Goal: Browse casually

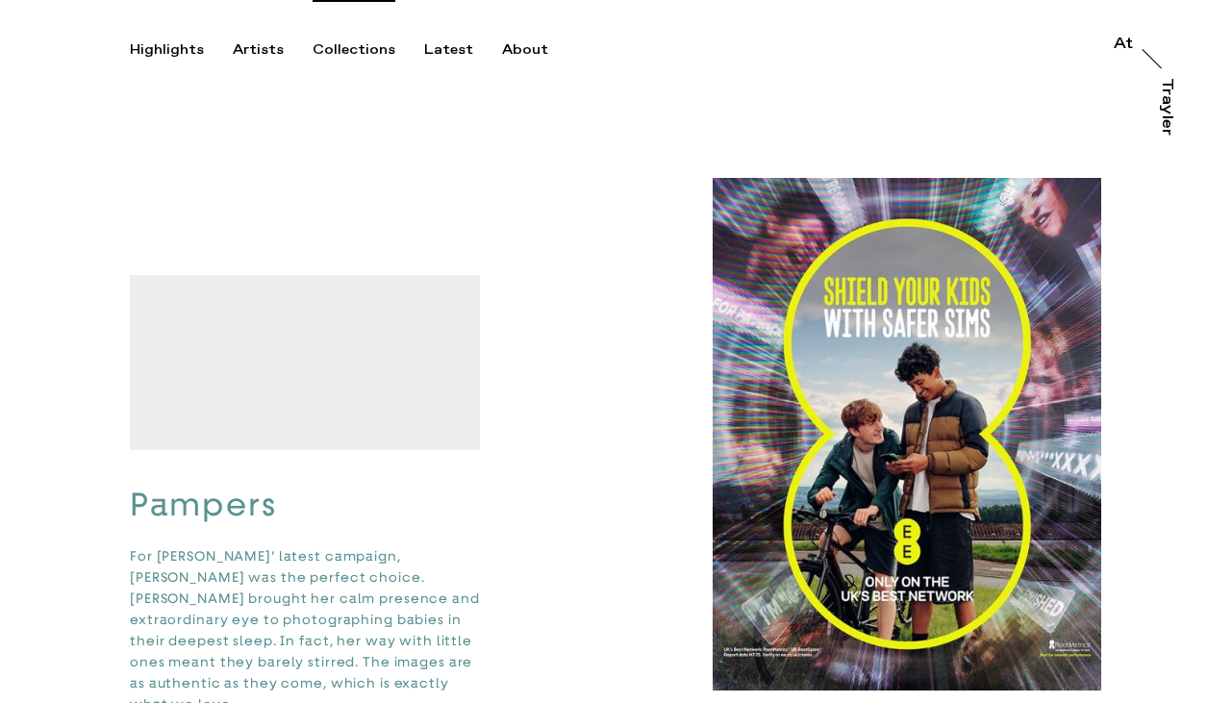
click at [331, 46] on div "Collections" at bounding box center [354, 49] width 83 height 17
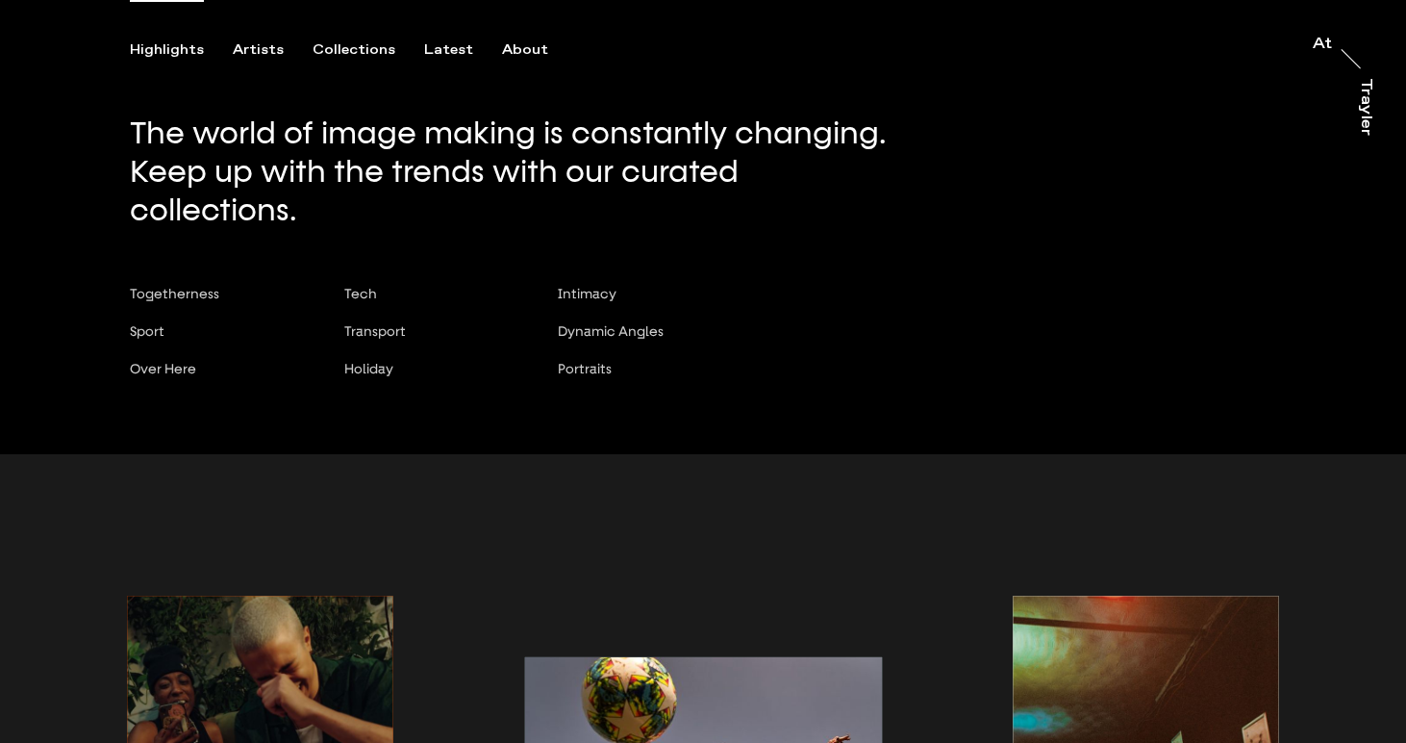
click at [159, 42] on div "Highlights" at bounding box center [167, 49] width 74 height 17
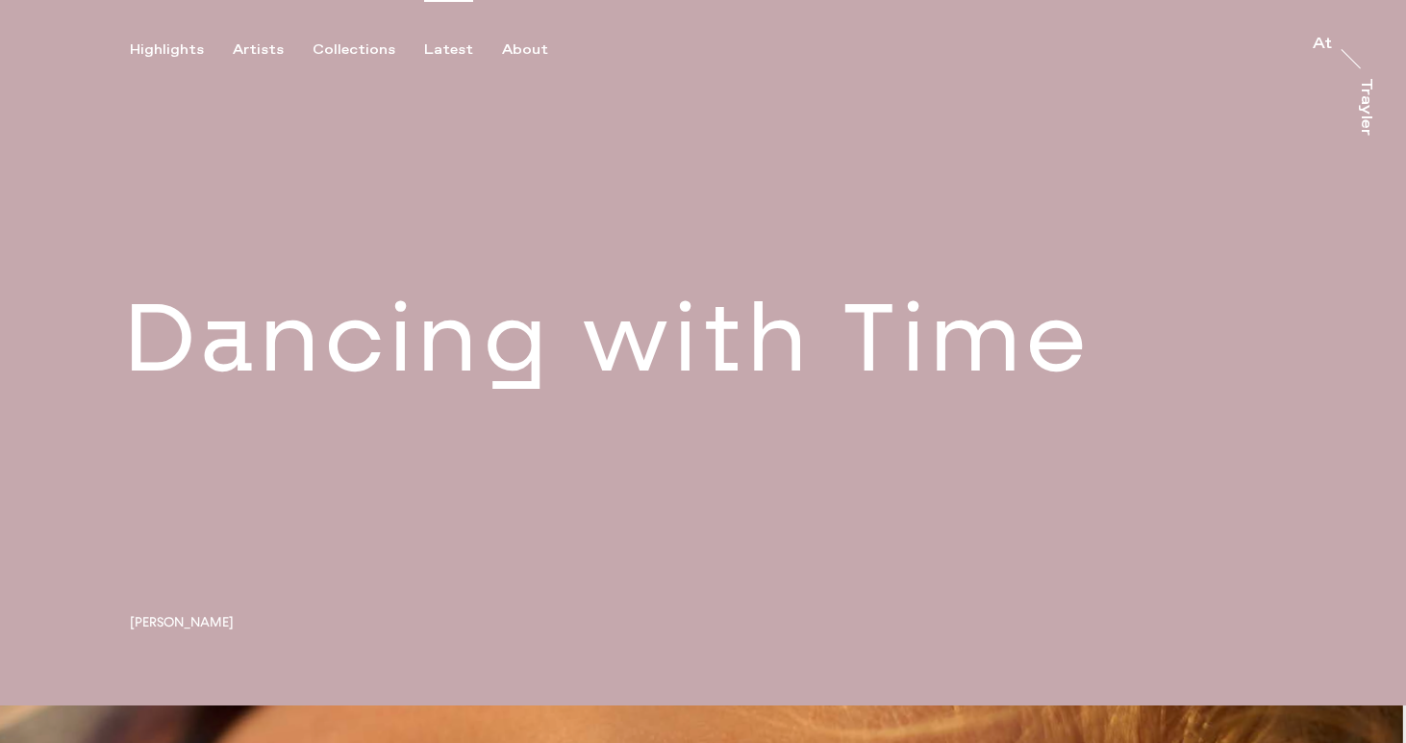
click at [445, 44] on div "Latest" at bounding box center [448, 49] width 49 height 17
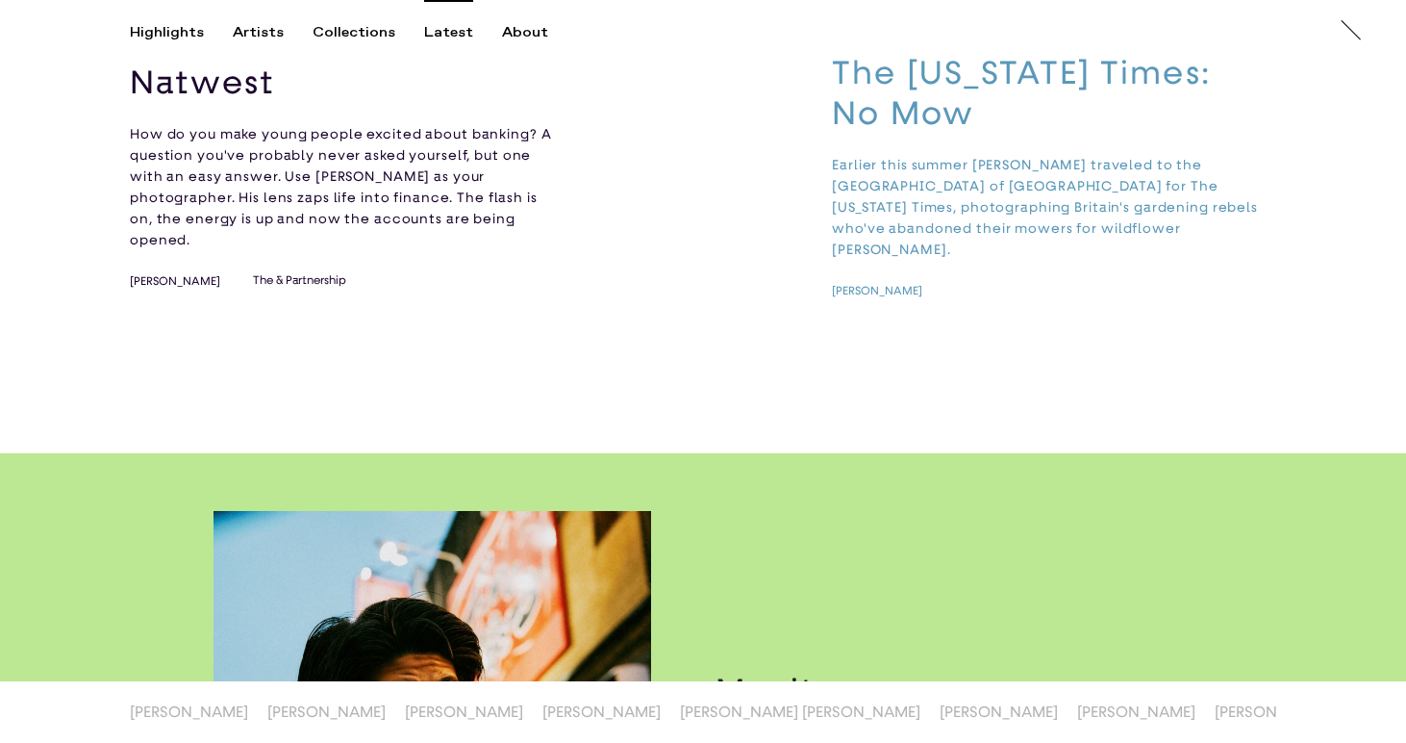
scroll to position [331, 0]
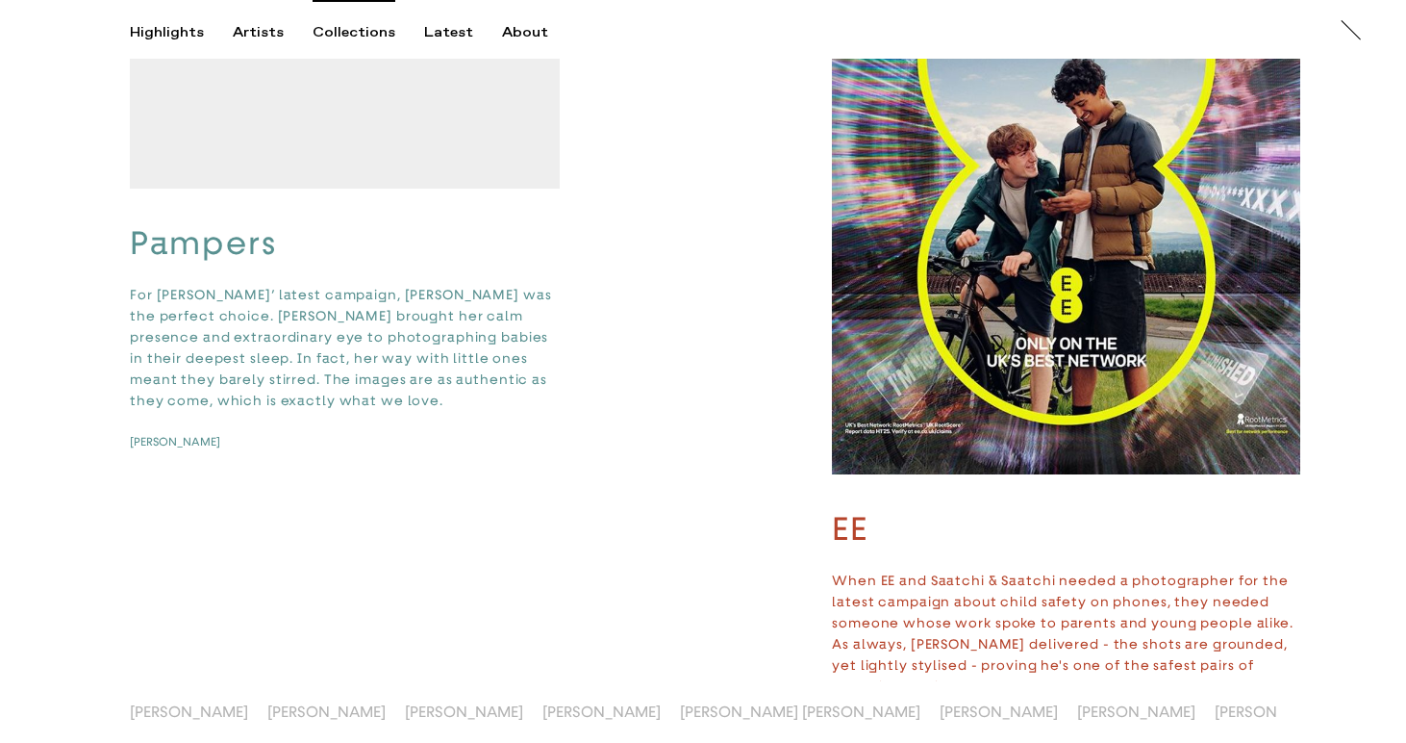
click at [344, 29] on div "Collections" at bounding box center [354, 32] width 83 height 17
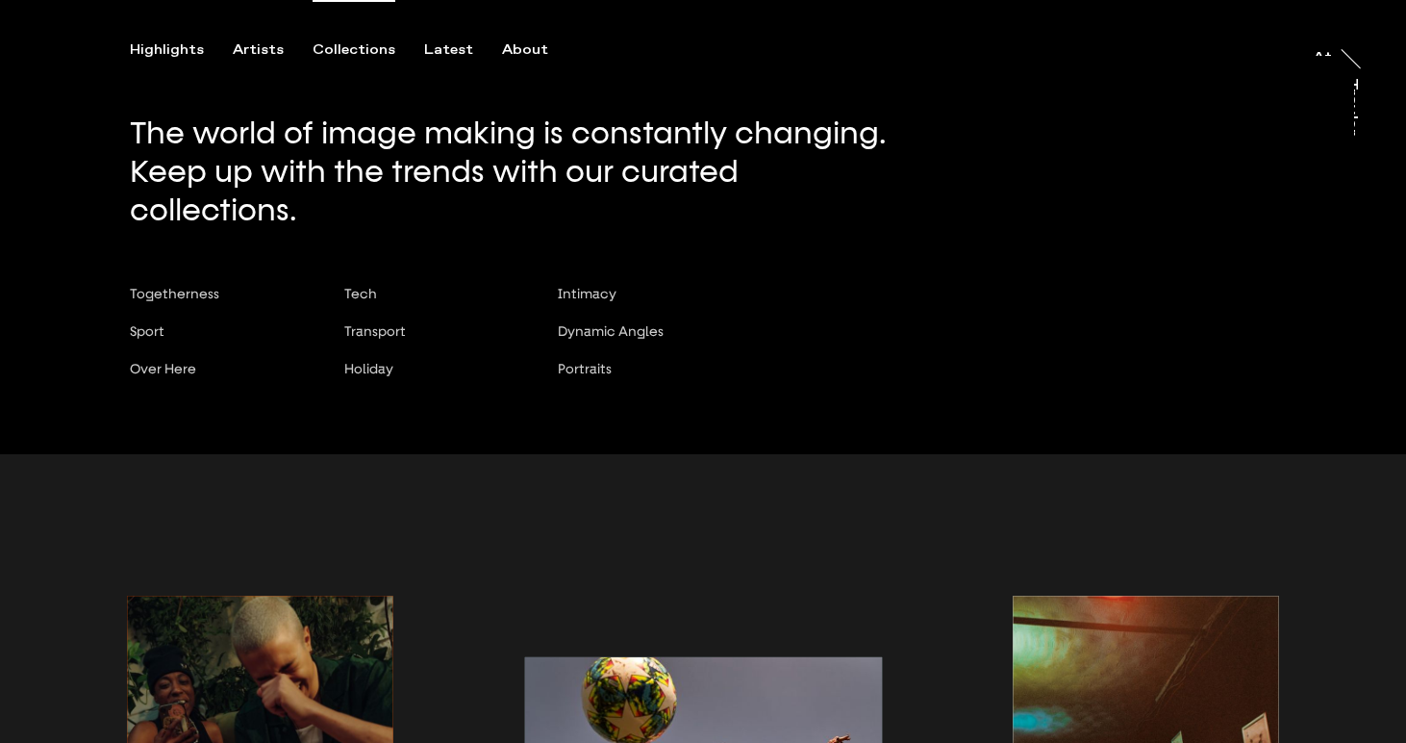
click at [330, 52] on div "Collections" at bounding box center [354, 49] width 83 height 17
click at [165, 286] on span "Togetherness" at bounding box center [174, 293] width 89 height 15
click at [152, 323] on span "Sport" at bounding box center [147, 330] width 35 height 15
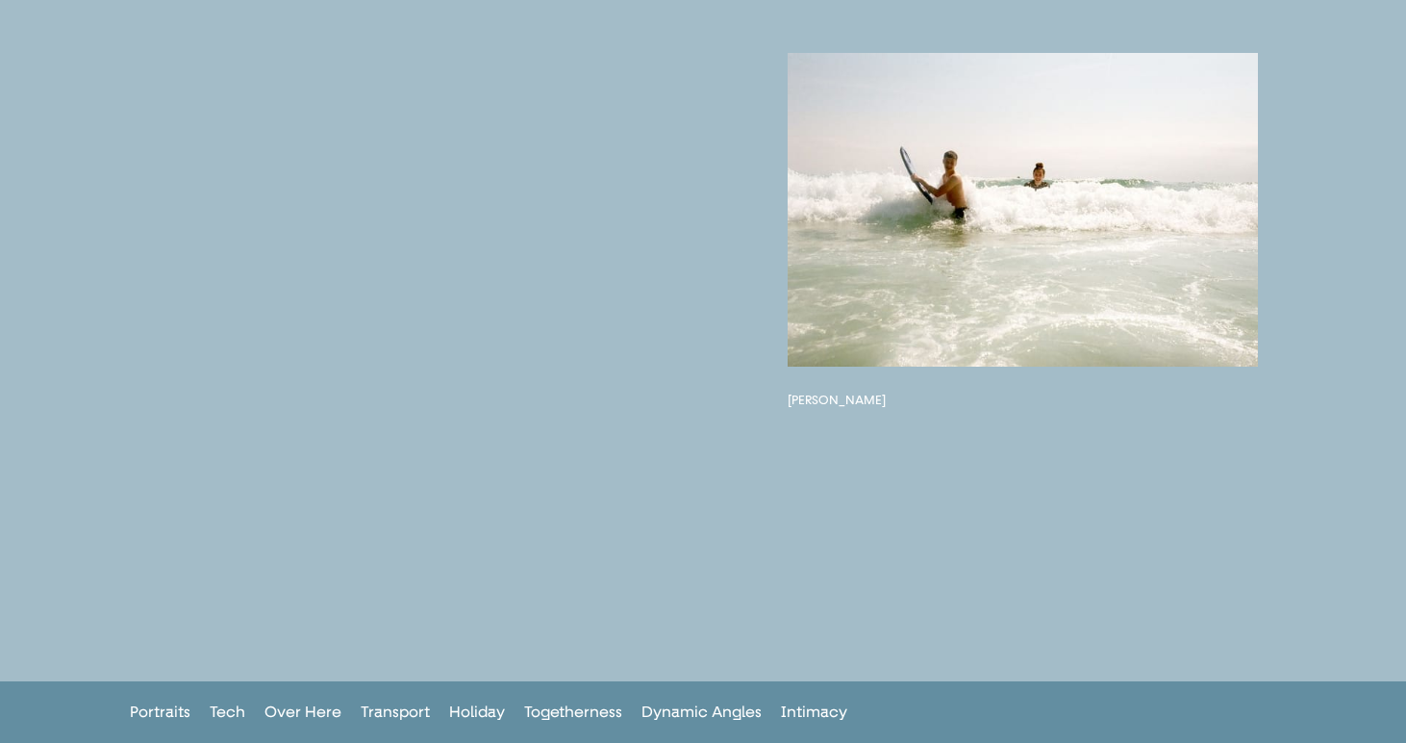
scroll to position [1437, 0]
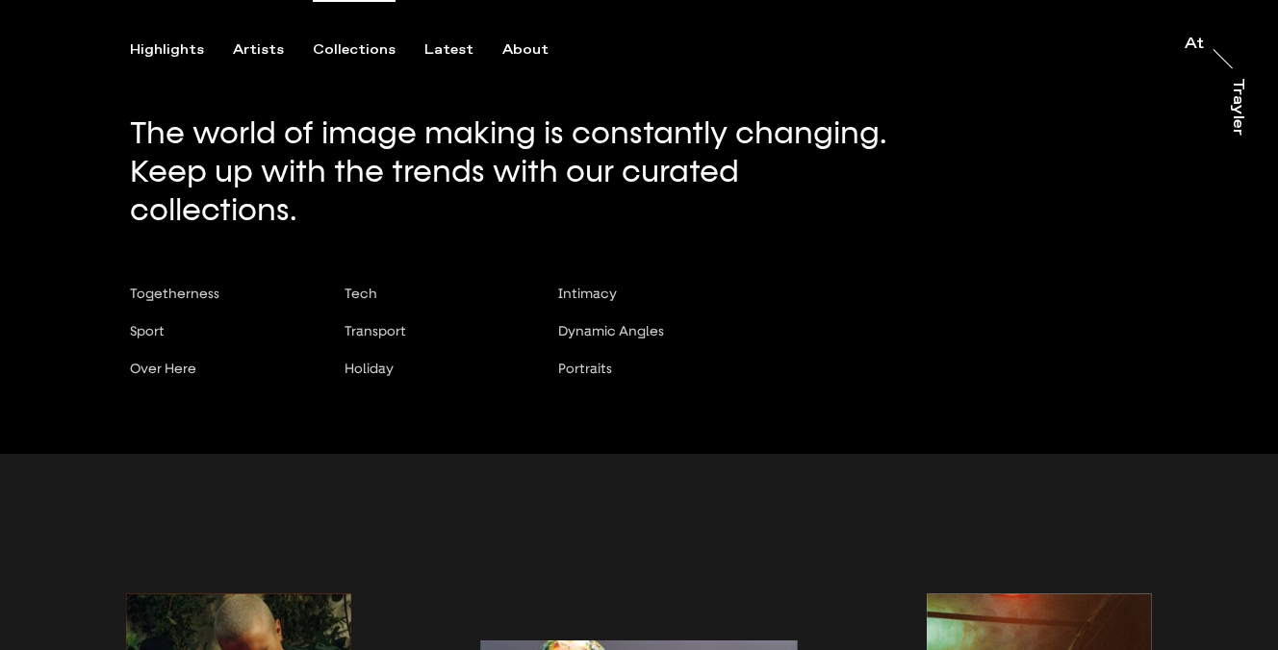
click at [276, 37] on div "Highlights Artists Collections Latest About At At [PERSON_NAME]" at bounding box center [641, 29] width 1283 height 59
click at [250, 48] on div "Artists" at bounding box center [258, 49] width 51 height 17
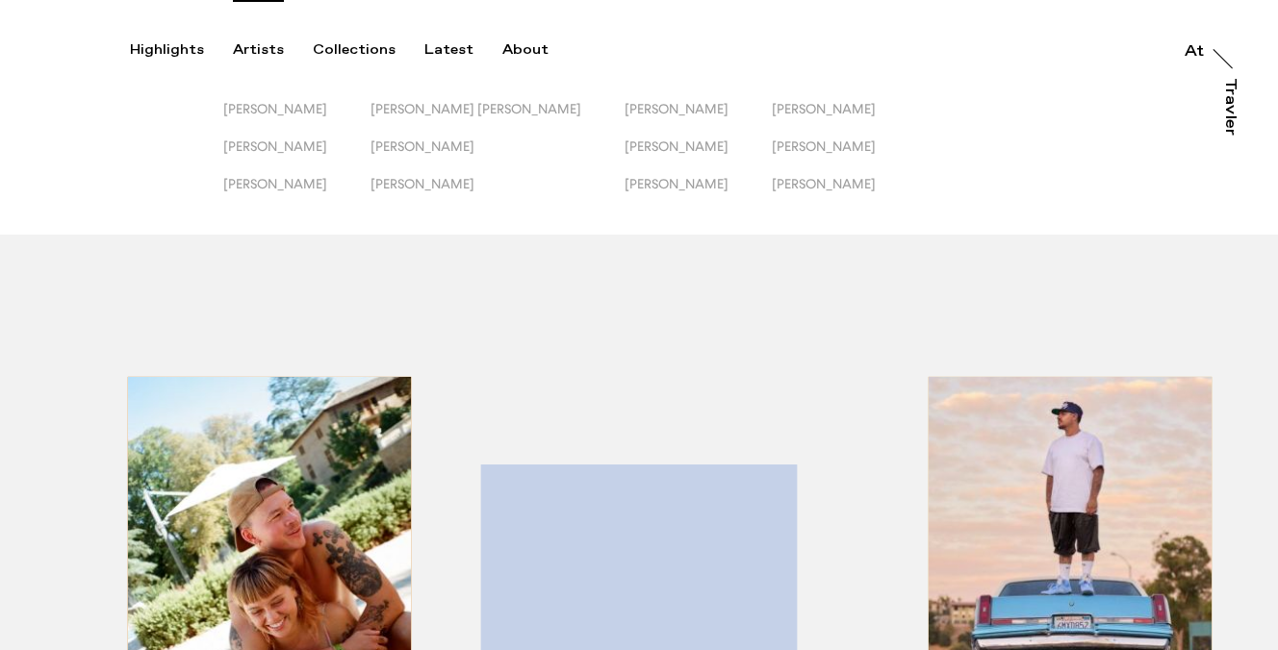
click at [255, 45] on div "Artists" at bounding box center [258, 49] width 51 height 17
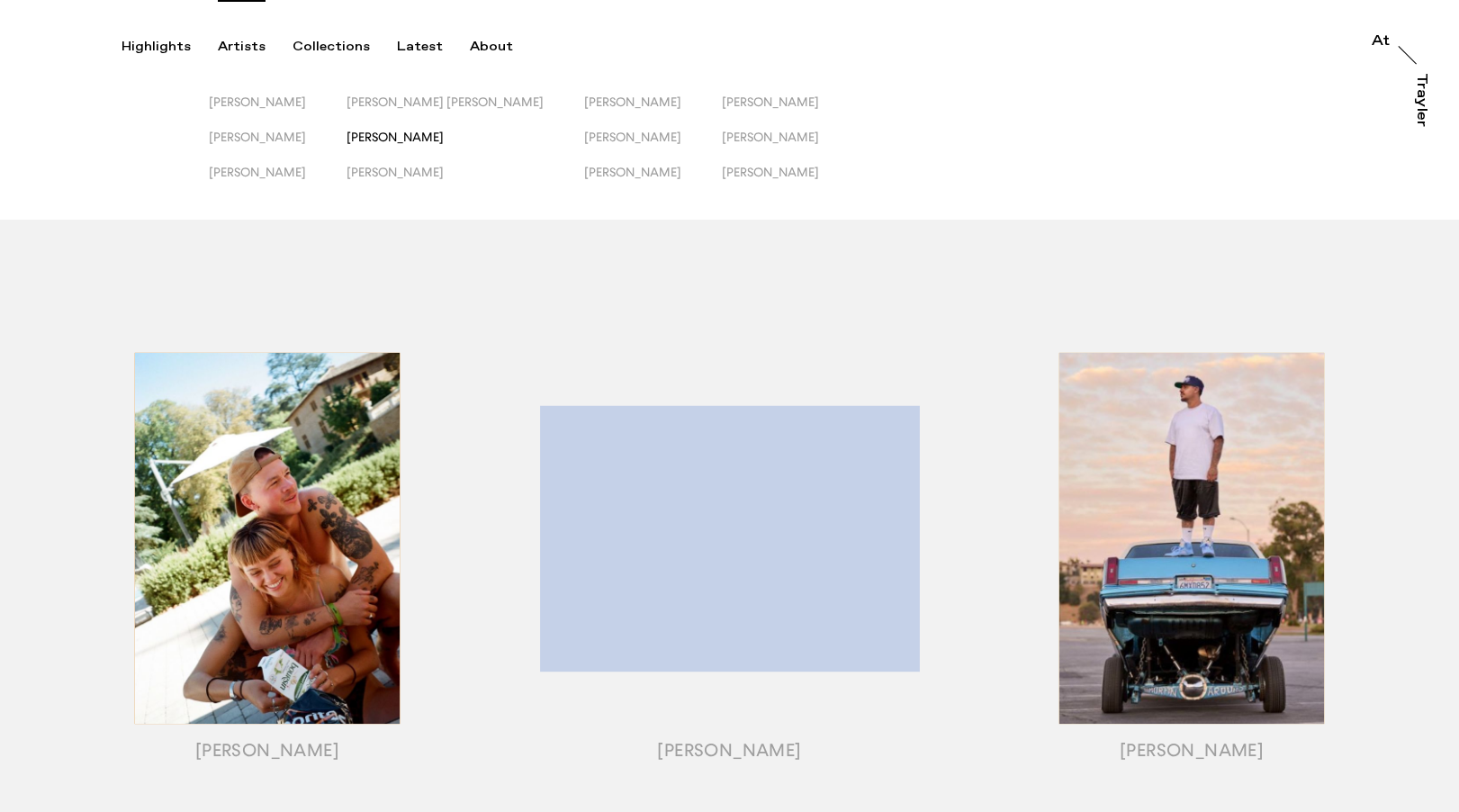
click at [419, 133] on span "[PERSON_NAME]" at bounding box center [395, 137] width 97 height 14
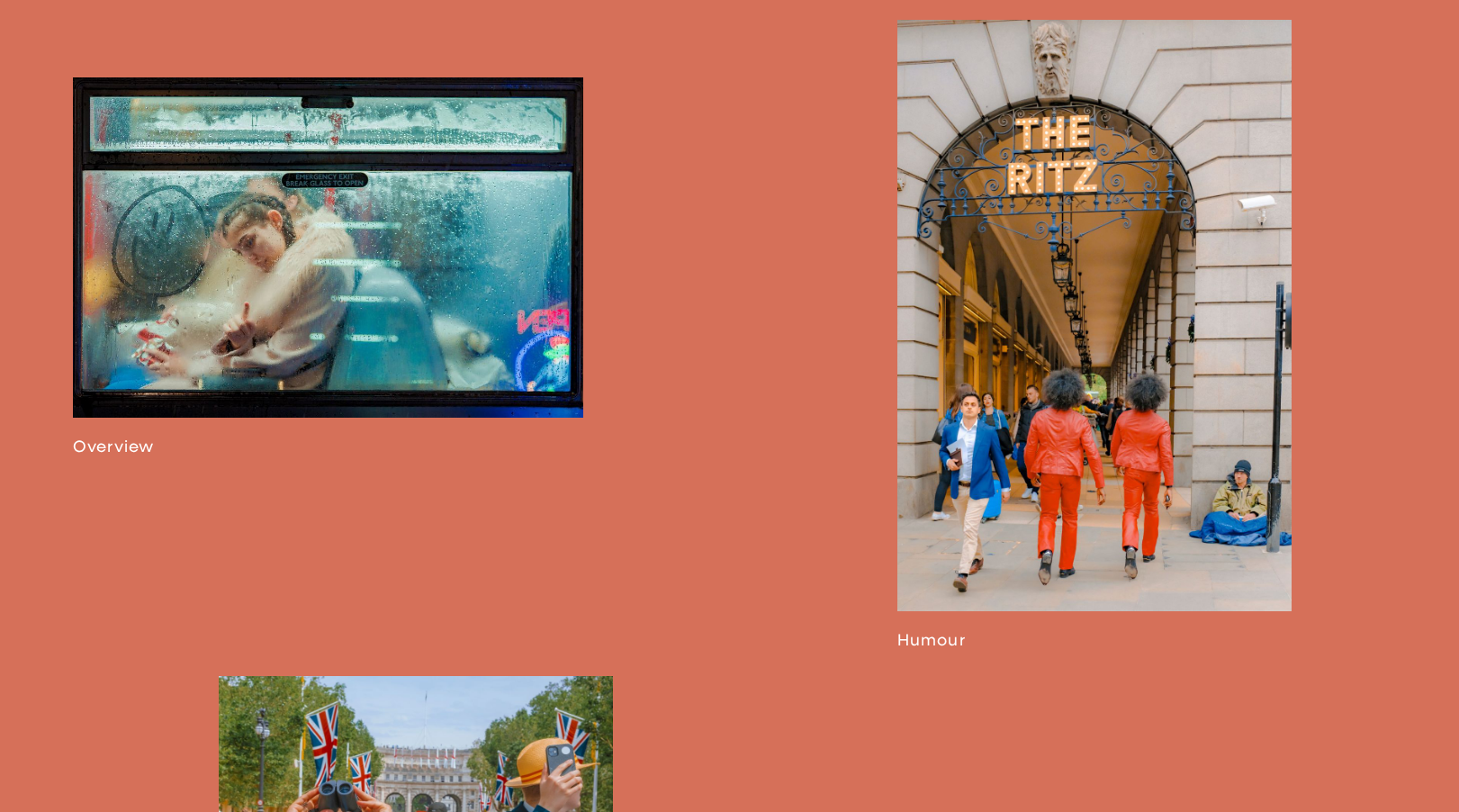
scroll to position [1187, 0]
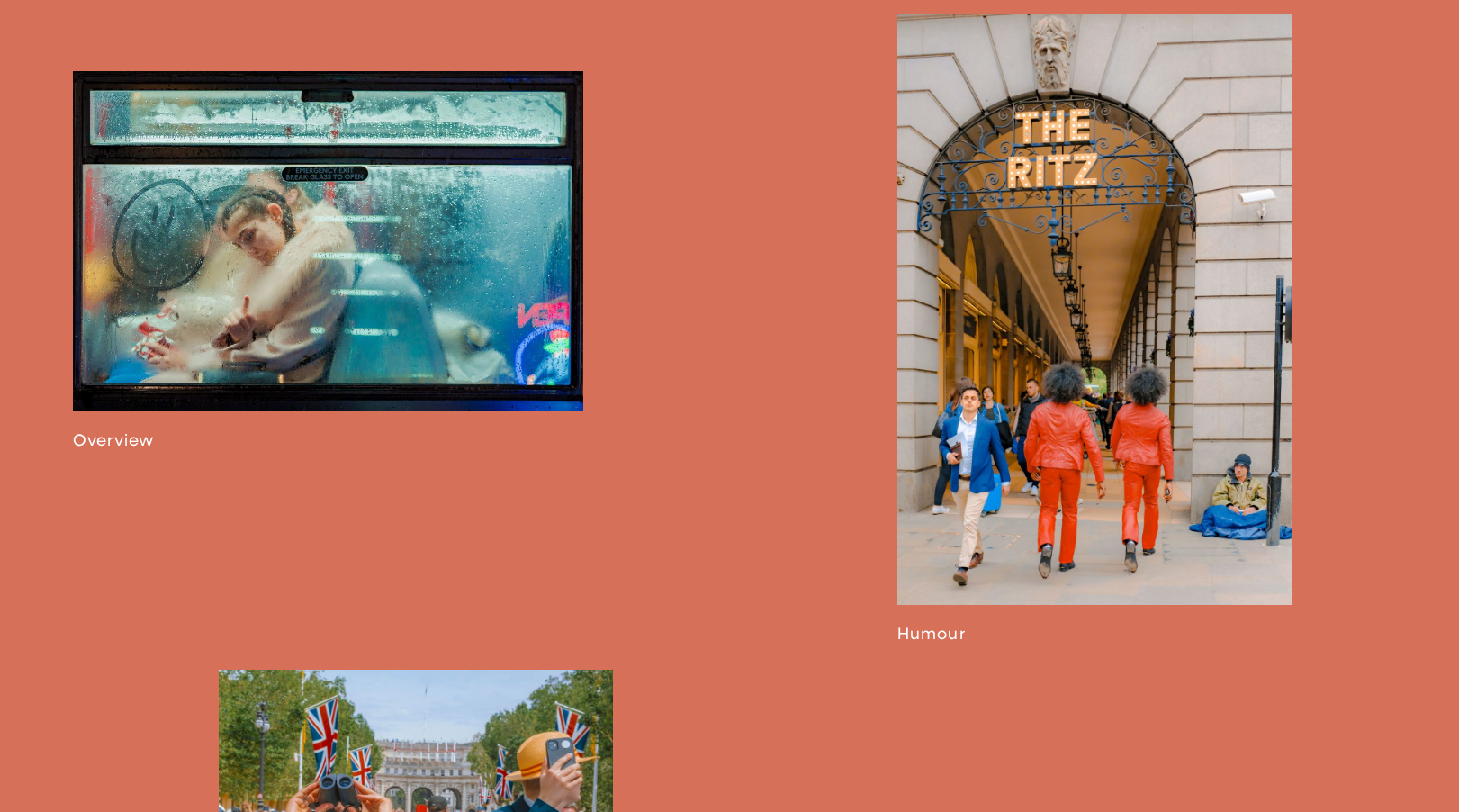
click at [337, 393] on link at bounding box center [328, 260] width 510 height 379
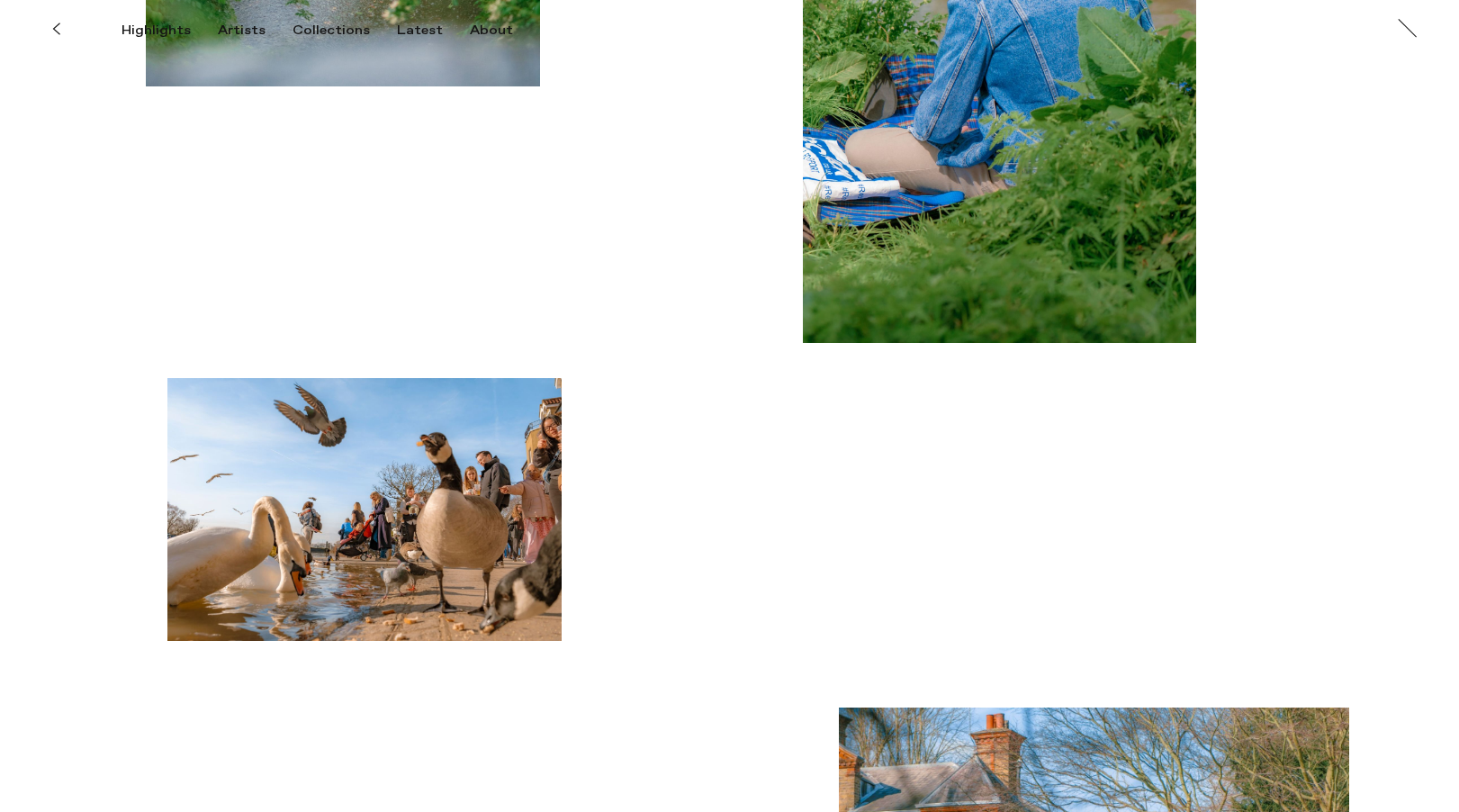
scroll to position [8466, 0]
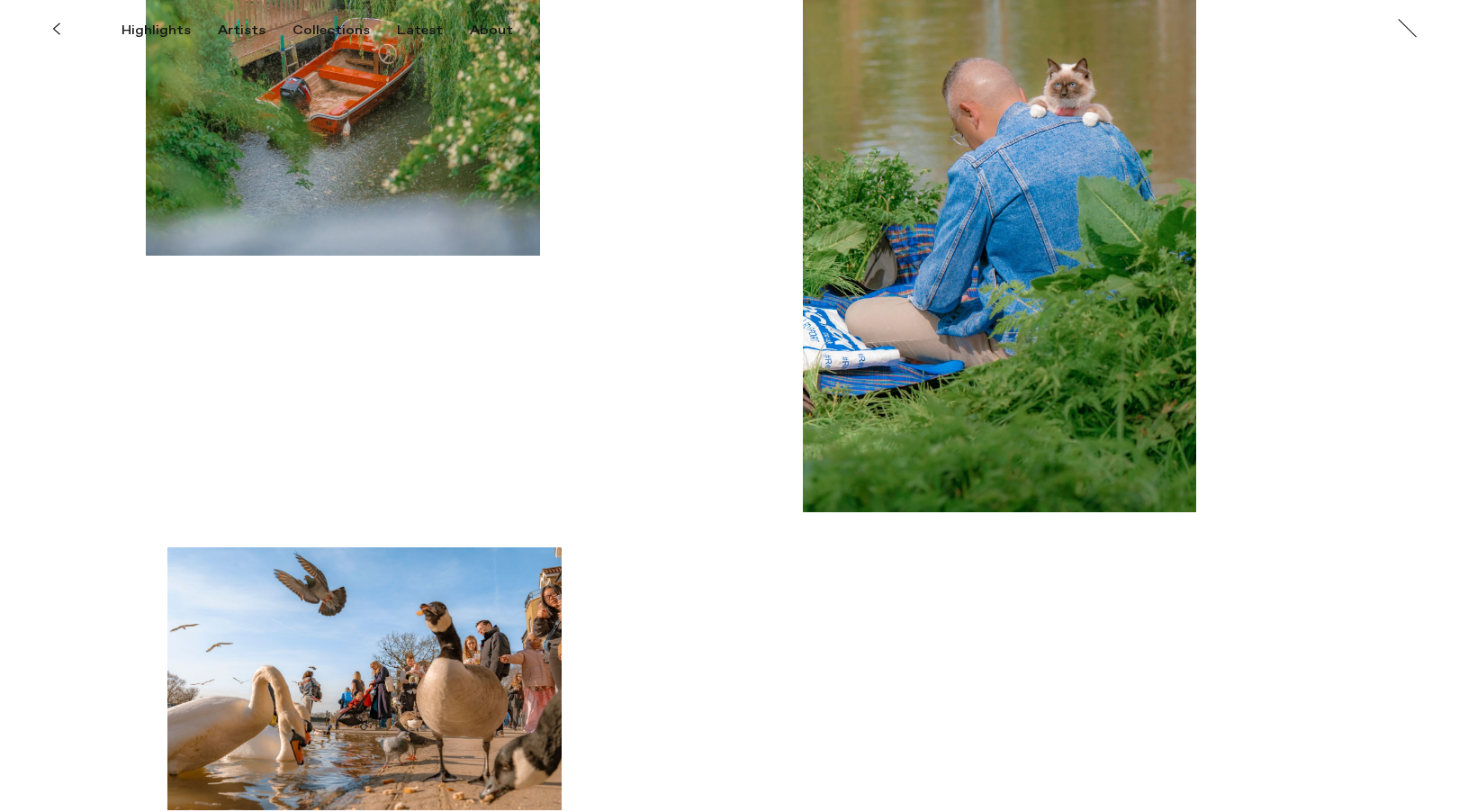
click at [55, 27] on icon at bounding box center [56, 28] width 8 height 14
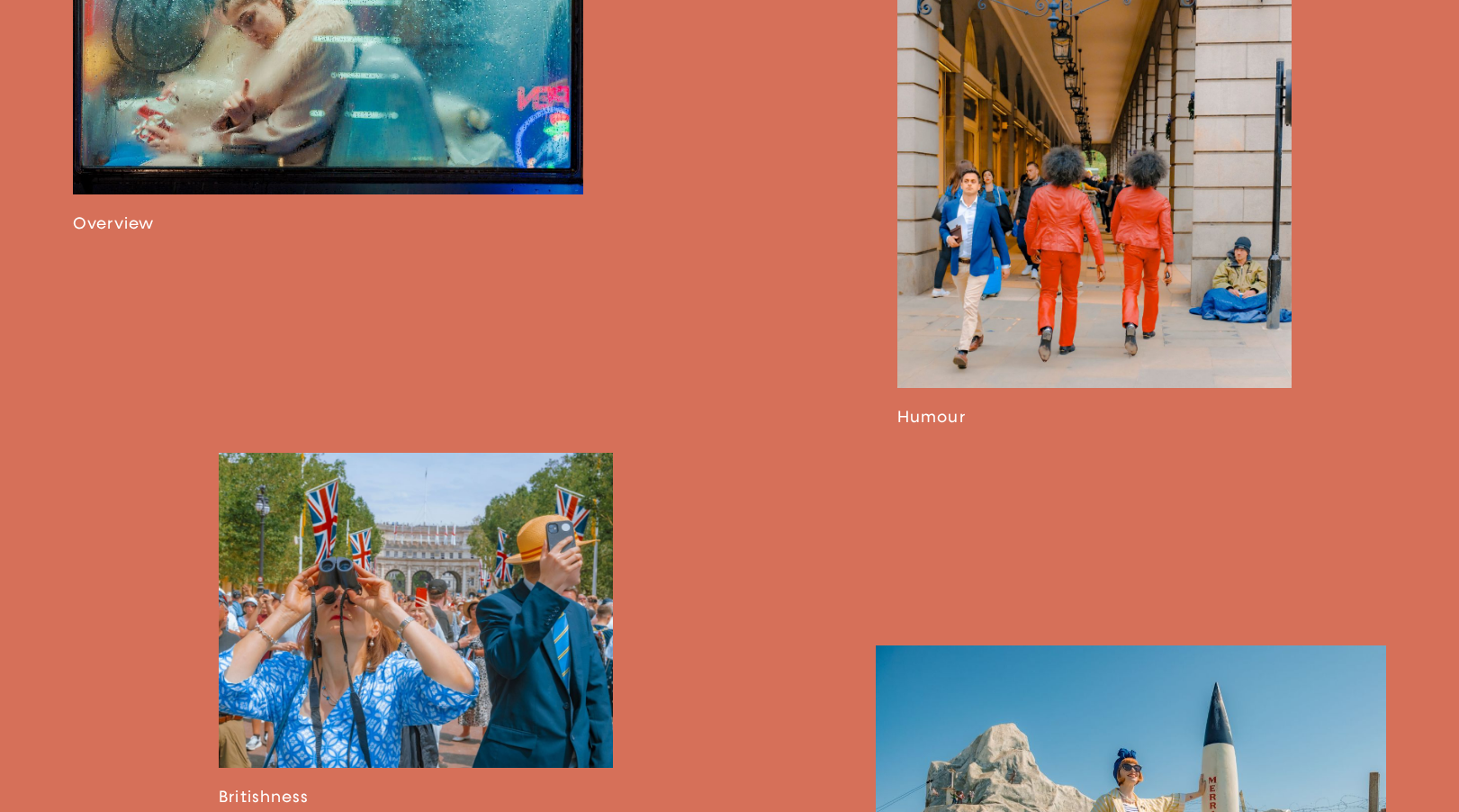
scroll to position [1426, 0]
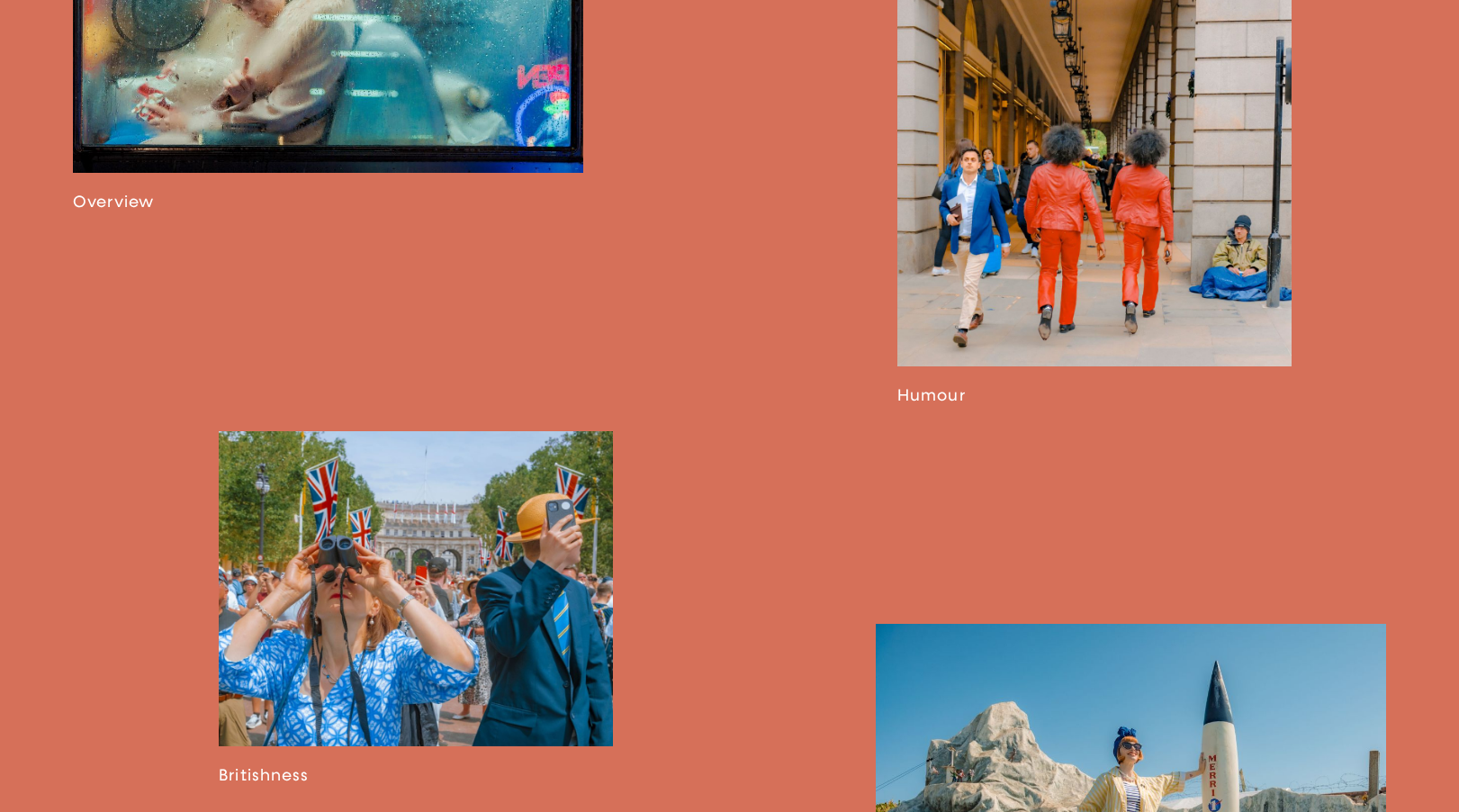
click at [998, 285] on link at bounding box center [1094, 90] width 394 height 630
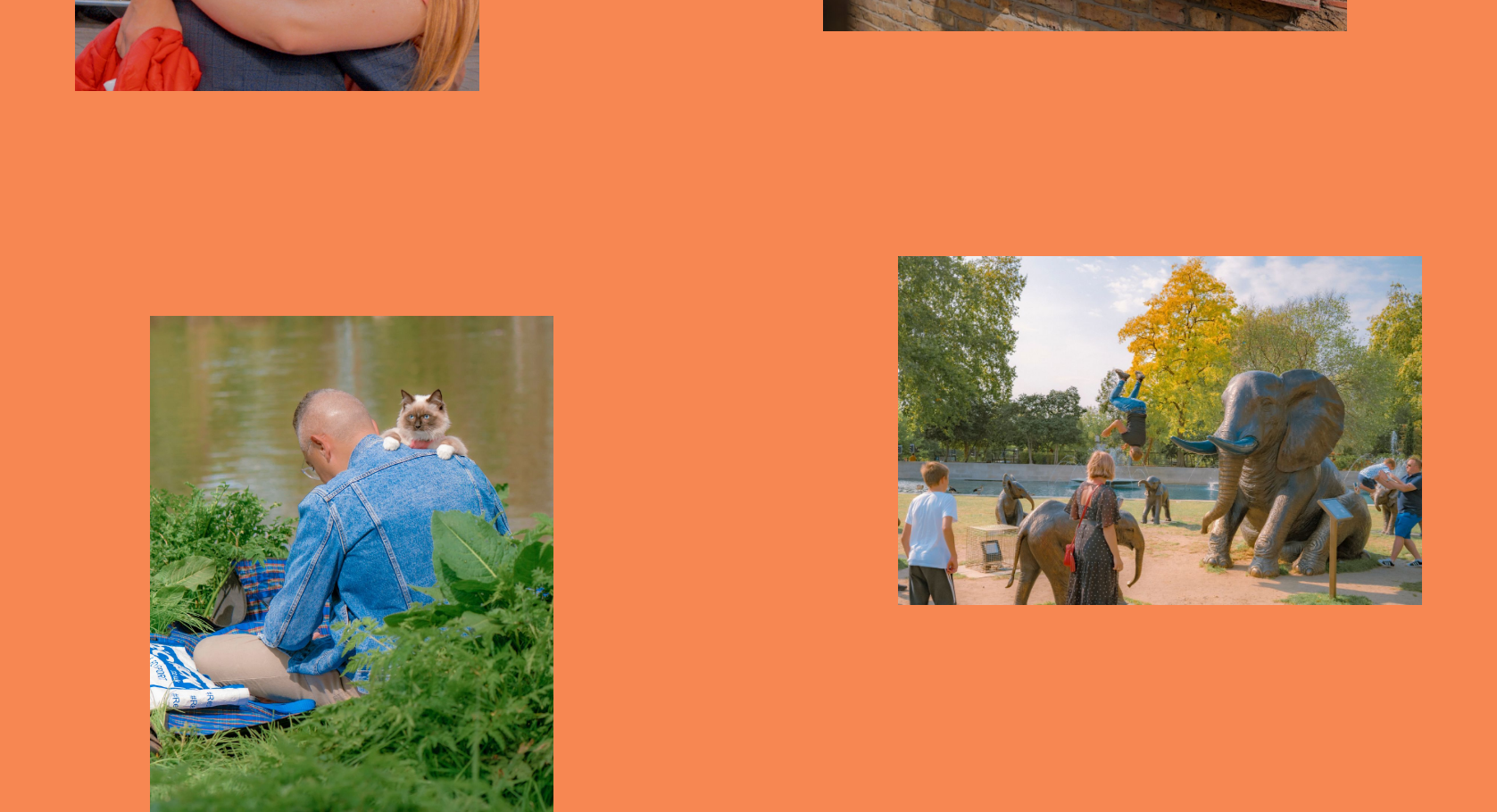
scroll to position [1378, 0]
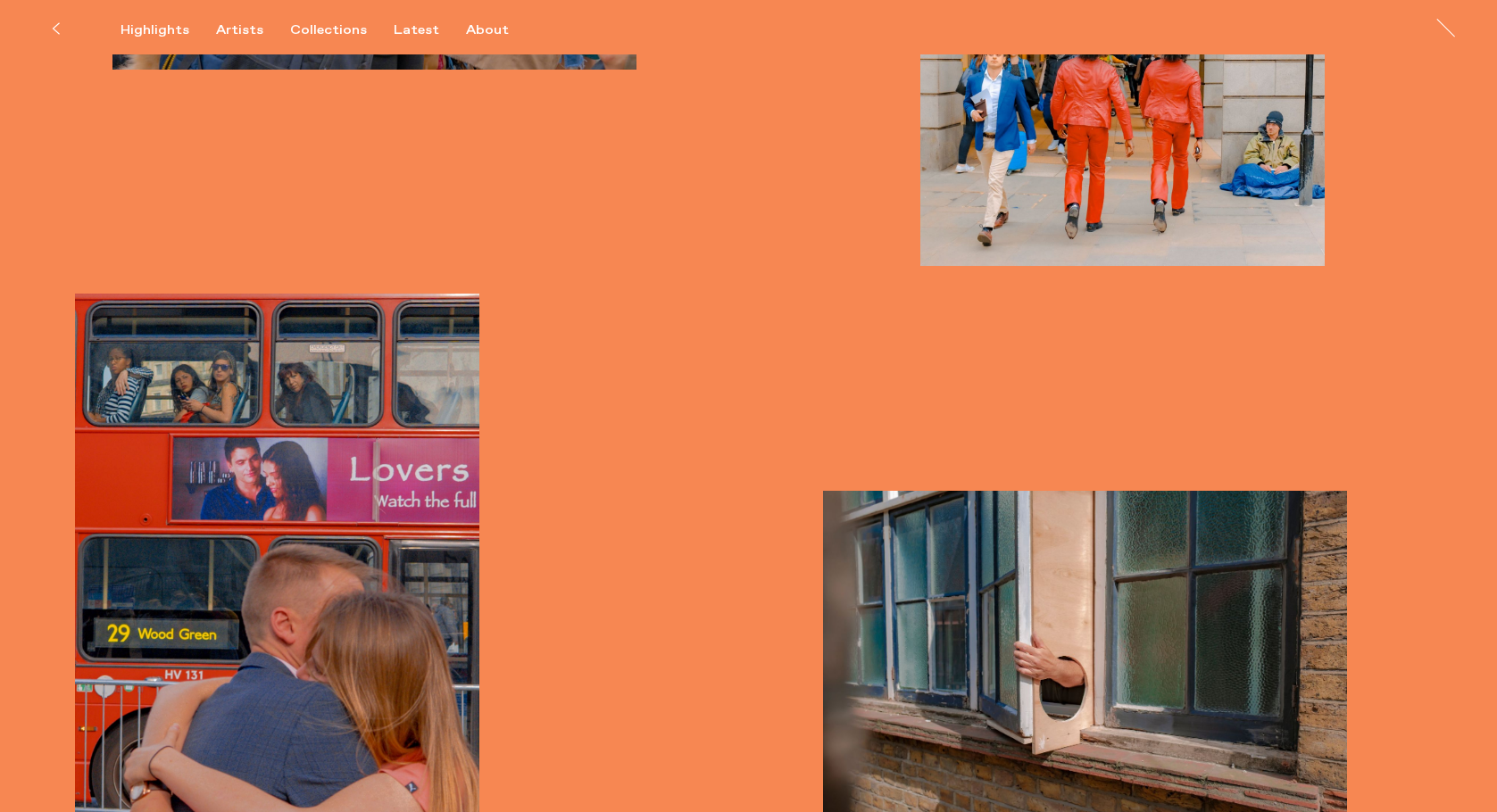
click at [37, 35] on button at bounding box center [55, 29] width 39 height 39
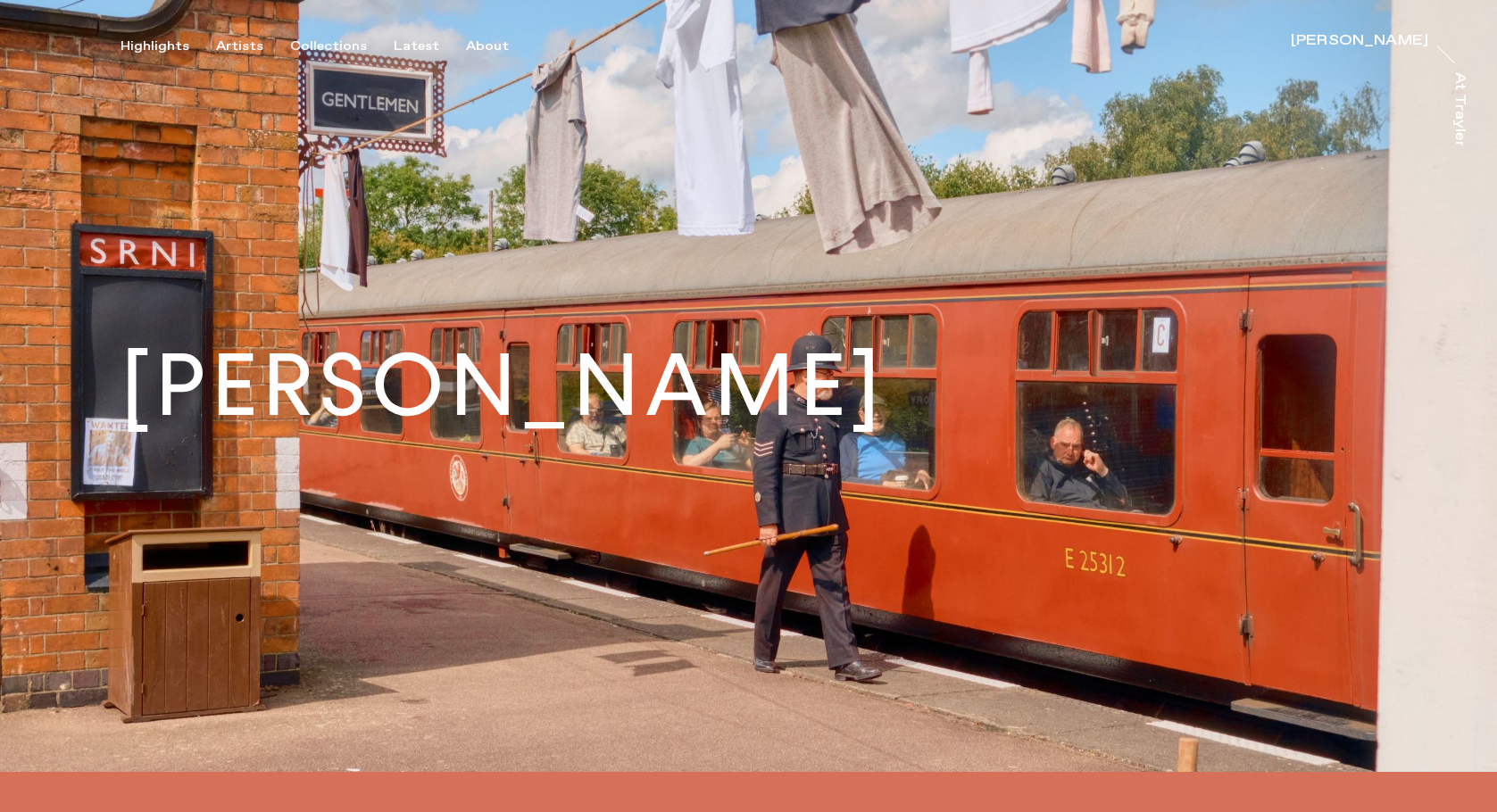
click at [371, 54] on button "Collections" at bounding box center [342, 45] width 104 height 16
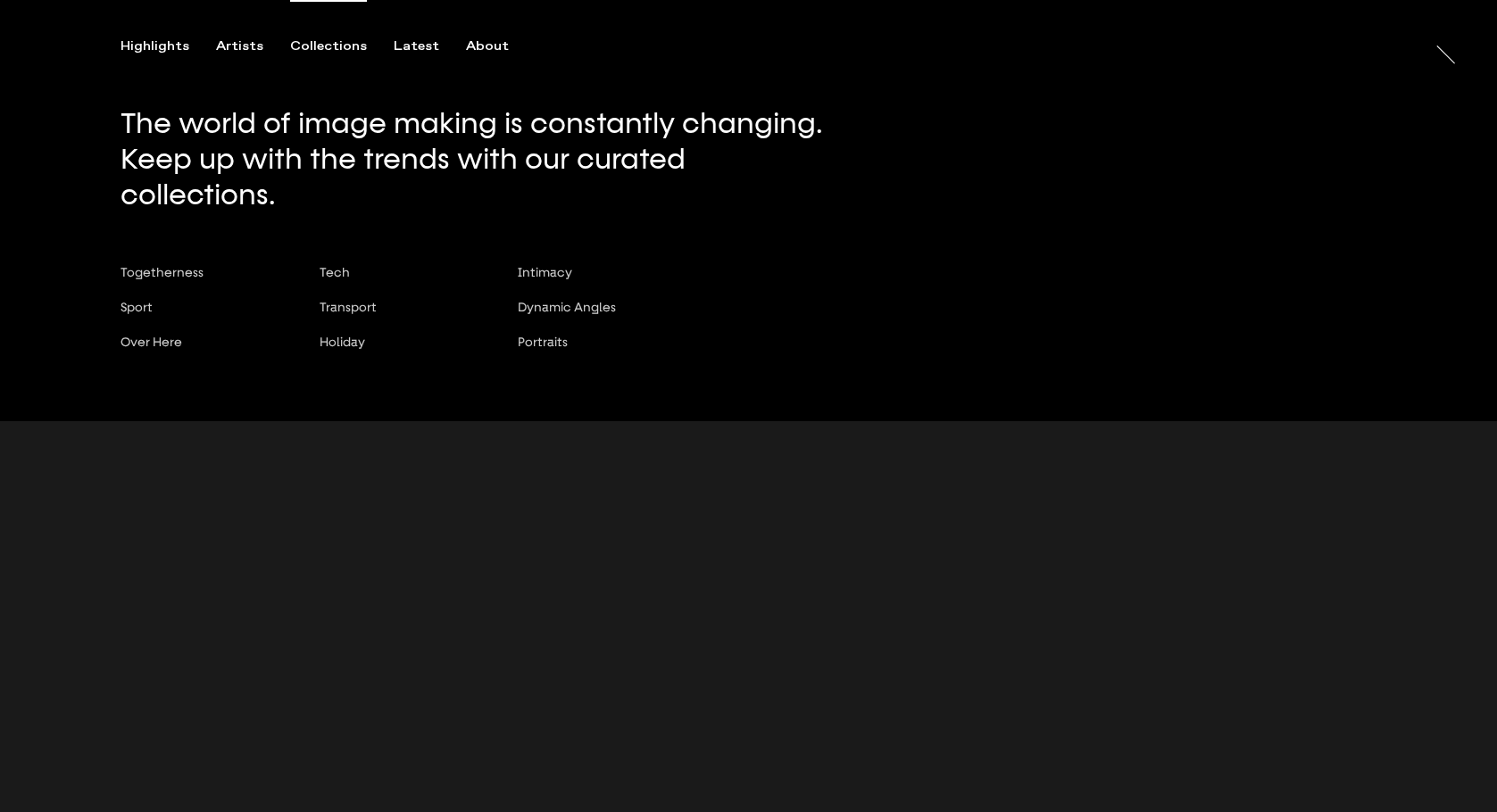
click at [325, 47] on div "Collections" at bounding box center [329, 45] width 77 height 16
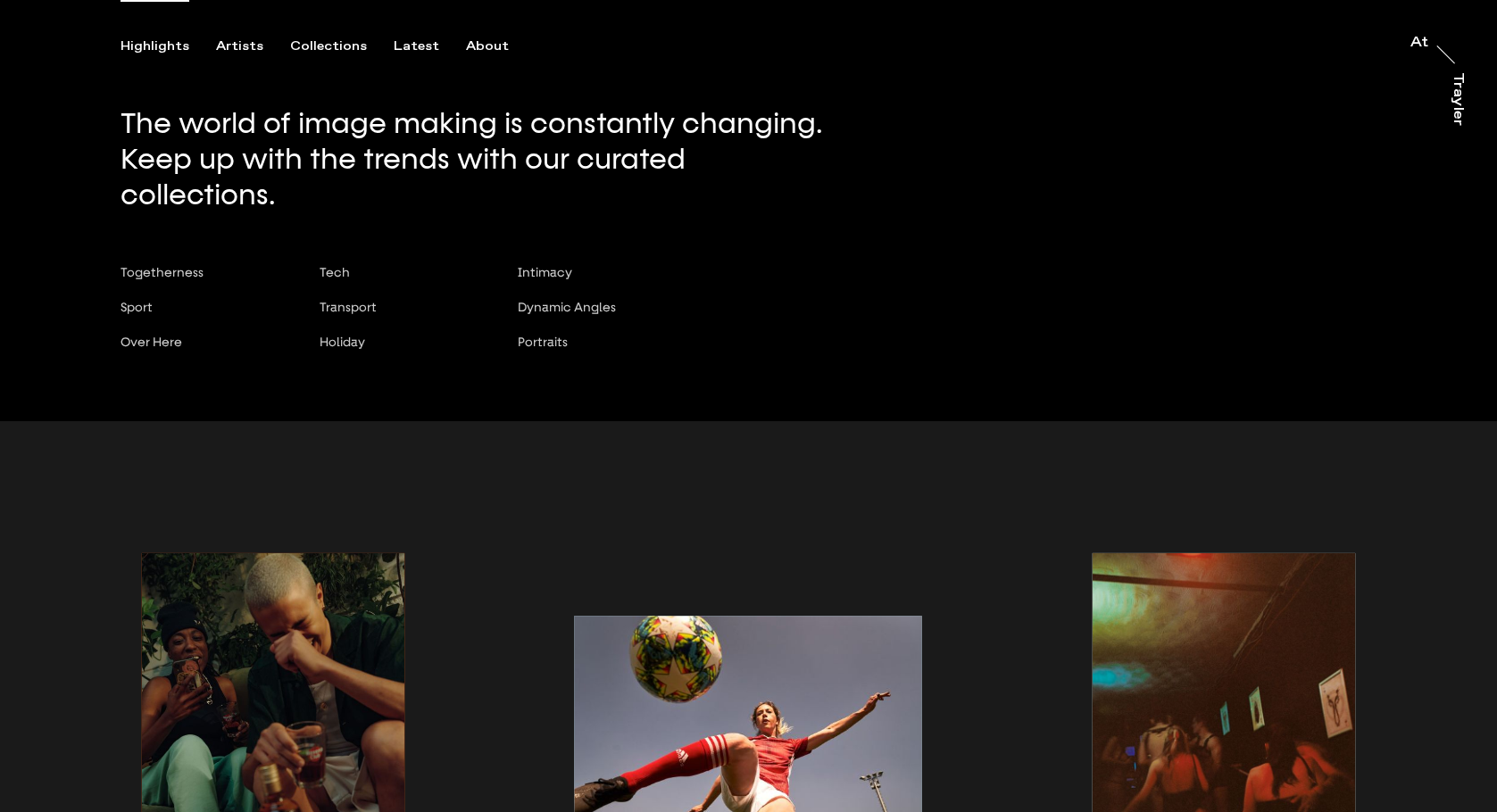
click at [168, 45] on div "Highlights" at bounding box center [155, 45] width 69 height 16
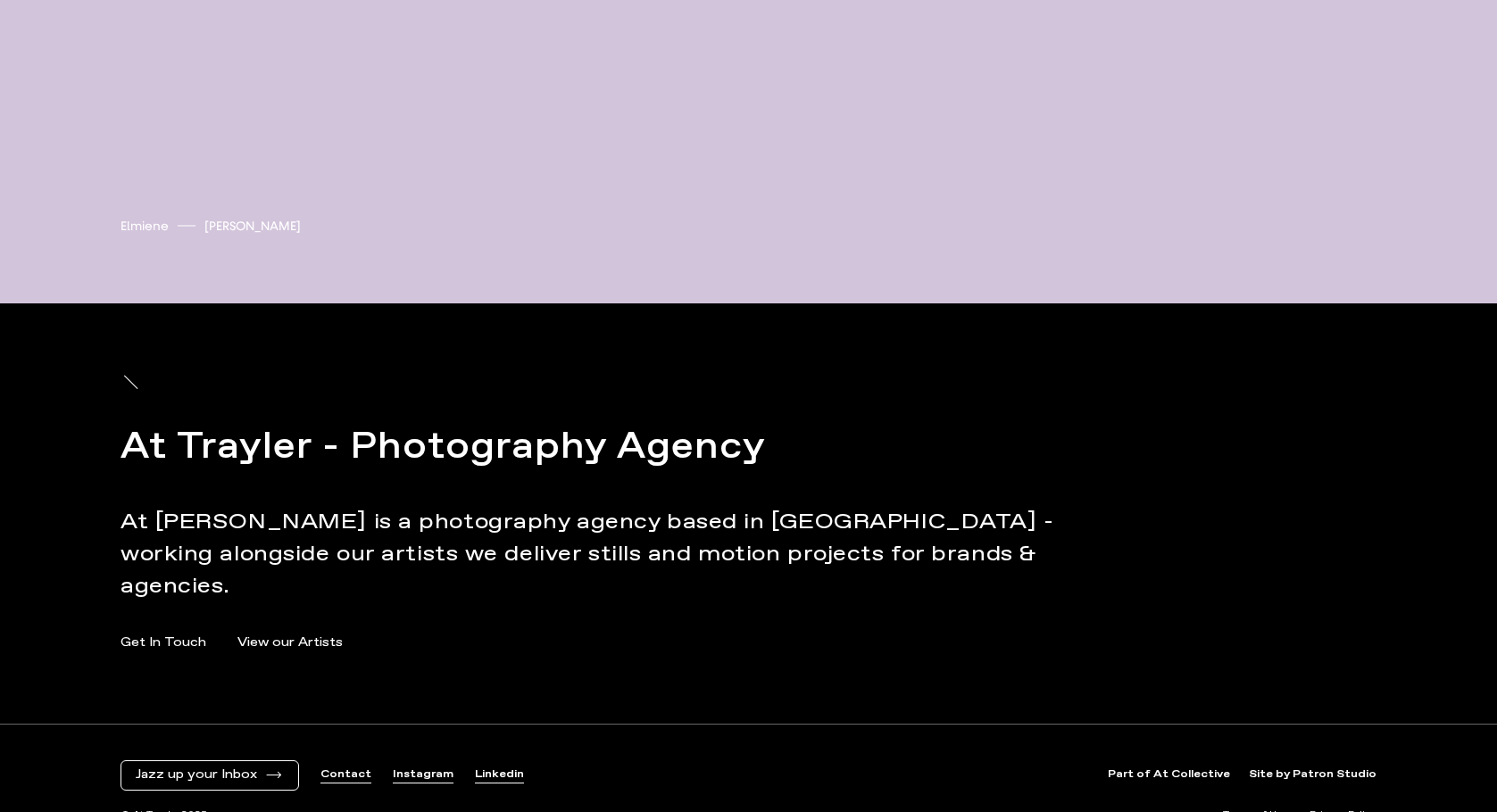
scroll to position [6642, 0]
